Goal: Information Seeking & Learning: Learn about a topic

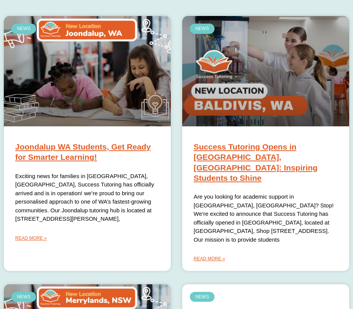
scroll to position [279, 0]
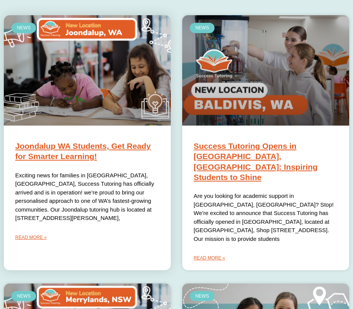
click at [83, 54] on link at bounding box center [87, 70] width 167 height 110
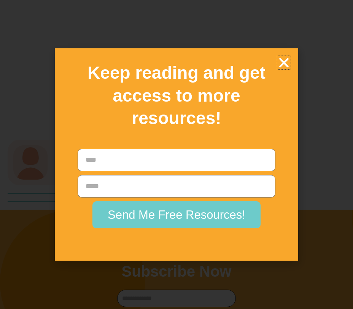
scroll to position [1949, 0]
click at [284, 59] on icon "Close" at bounding box center [283, 62] width 13 height 13
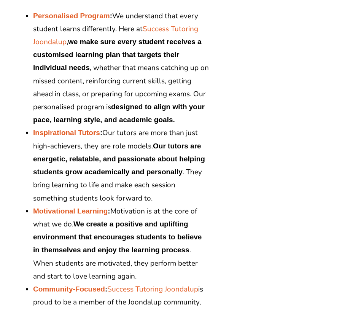
scroll to position [939, 0]
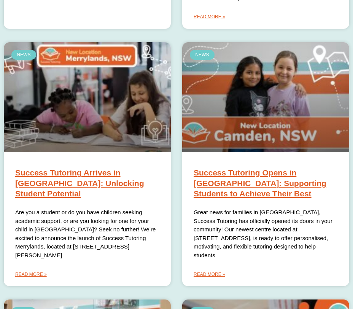
scroll to position [522, 0]
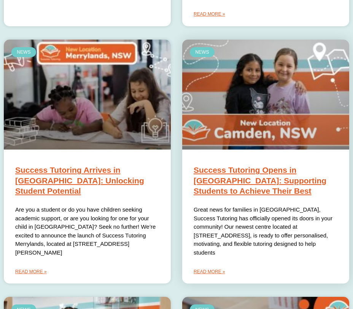
click at [219, 165] on link "Success Tutoring Opens in [GEOGRAPHIC_DATA]: Supporting Students to Achieve The…" at bounding box center [259, 180] width 133 height 30
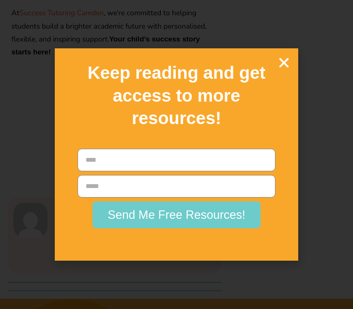
scroll to position [1785, 0]
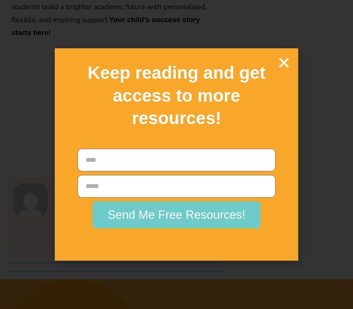
click at [285, 58] on icon "Close" at bounding box center [283, 62] width 13 height 13
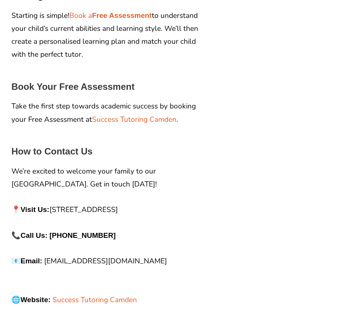
scroll to position [1446, 0]
